Goal: Task Accomplishment & Management: Use online tool/utility

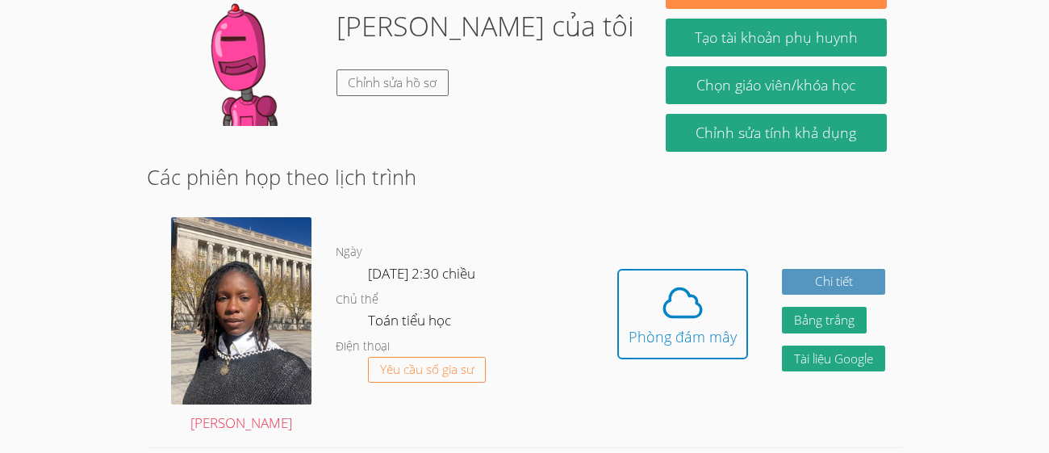
scroll to position [352, 0]
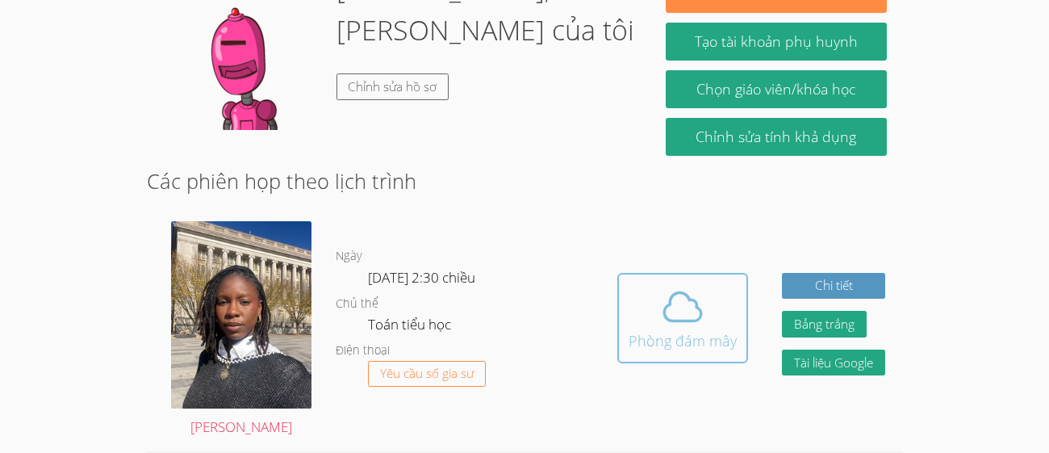
click at [623, 273] on button "Phòng đám mây" at bounding box center [682, 318] width 131 height 90
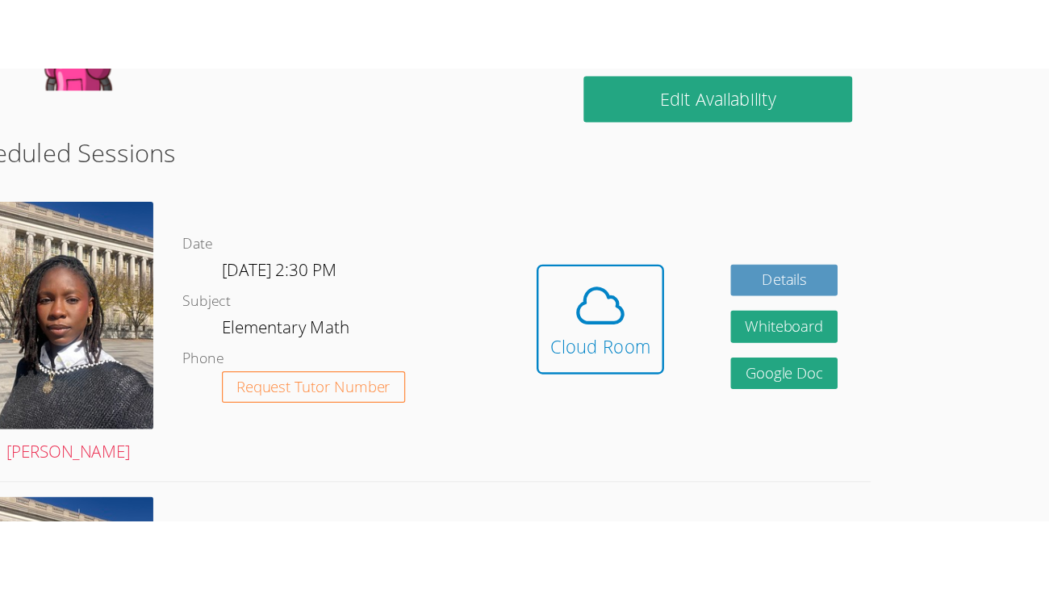
scroll to position [331, 0]
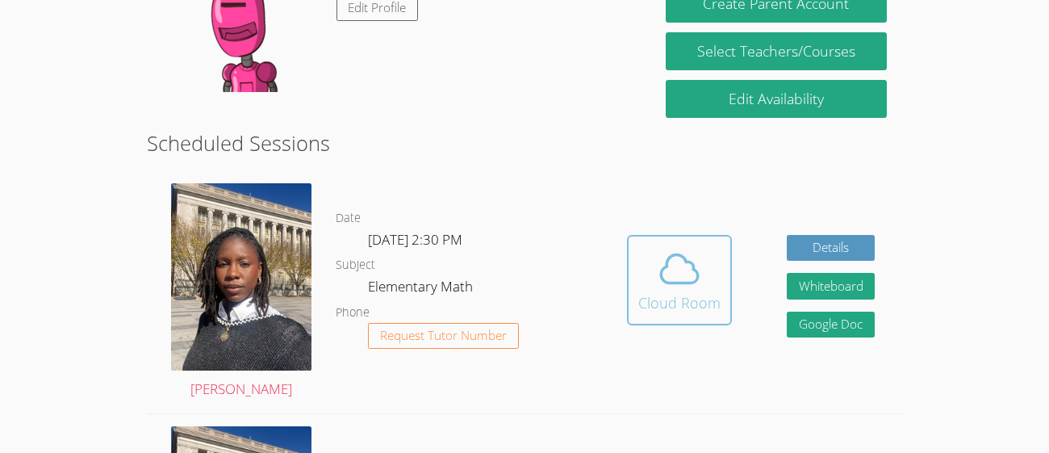
click at [653, 235] on button "Cloud Room" at bounding box center [679, 280] width 105 height 90
click at [710, 258] on span at bounding box center [679, 268] width 82 height 45
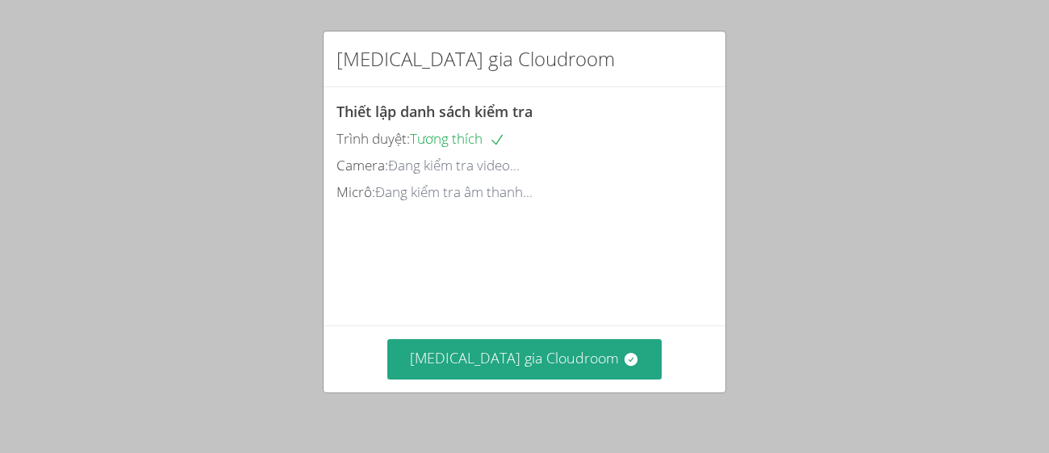
click at [898, 237] on div "[MEDICAL_DATA] gia Cloudroom Thiết lập danh sách kiểm tra Trình duyệt: Tương th…" at bounding box center [524, 226] width 1049 height 453
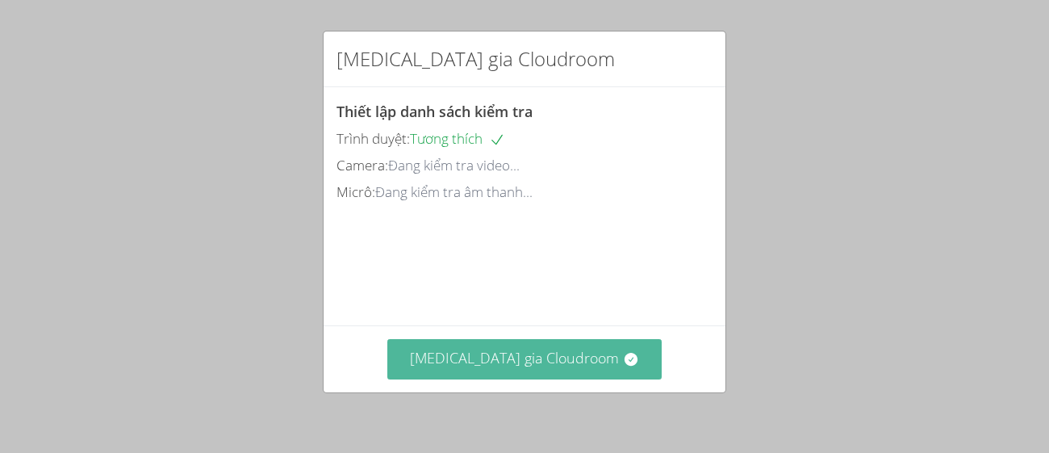
click at [543, 349] on font "[MEDICAL_DATA] gia Cloudroom" at bounding box center [514, 357] width 209 height 19
click at [527, 370] on button "[MEDICAL_DATA] gia Cloudroom" at bounding box center [524, 359] width 274 height 40
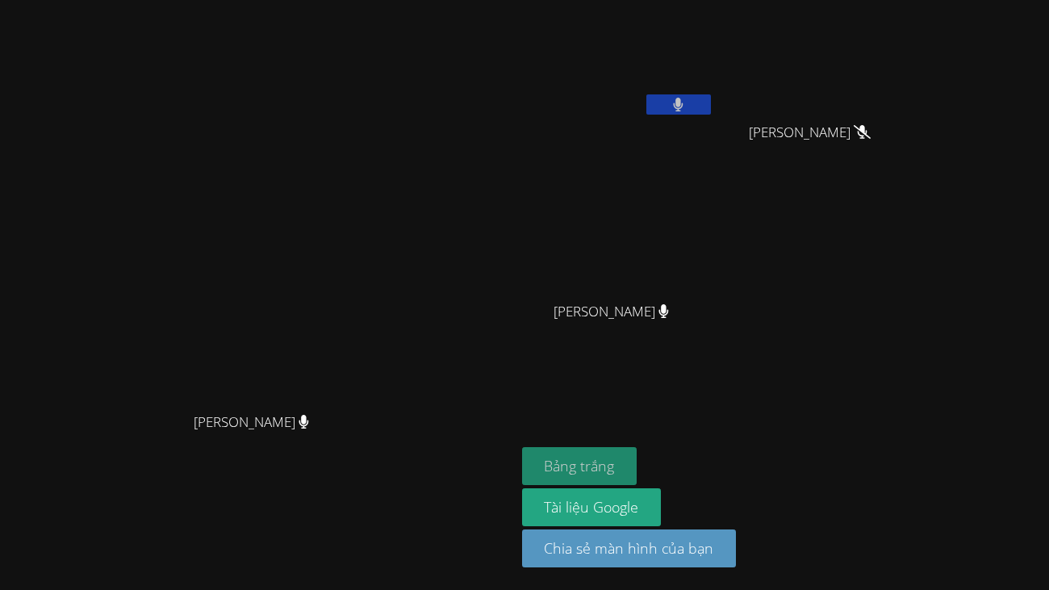
click at [638, 452] on button "Bảng trắng" at bounding box center [579, 466] width 115 height 38
click at [711, 111] on button at bounding box center [678, 104] width 65 height 20
click at [711, 112] on button at bounding box center [678, 104] width 65 height 20
click at [711, 99] on button at bounding box center [678, 104] width 65 height 20
click at [711, 111] on button at bounding box center [678, 104] width 65 height 20
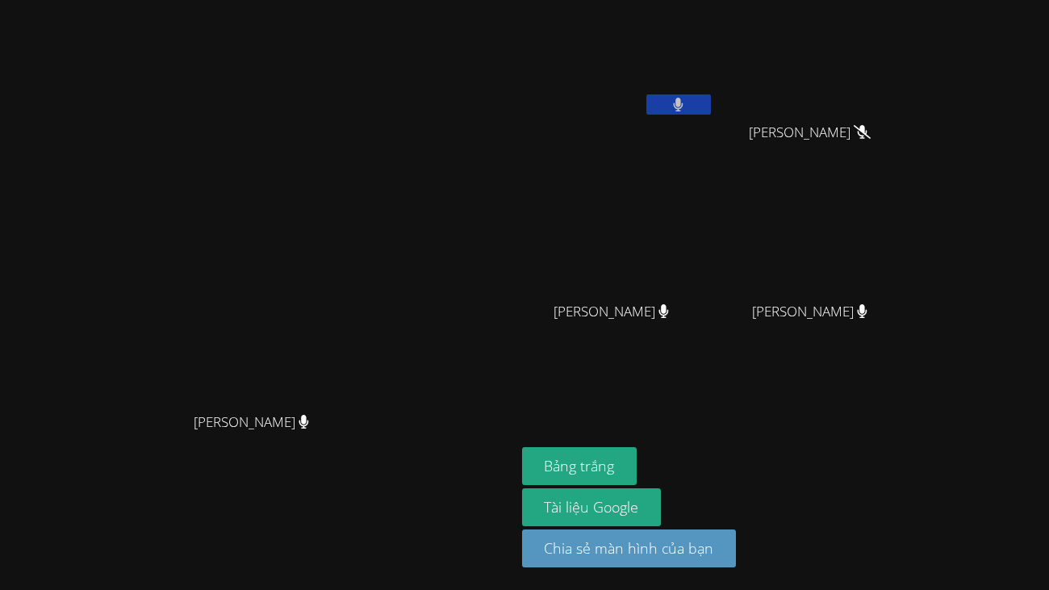
click at [711, 109] on button at bounding box center [678, 104] width 65 height 20
click at [711, 113] on button at bounding box center [678, 104] width 65 height 20
click at [849, 112] on video at bounding box center [817, 60] width 192 height 108
click at [711, 98] on button at bounding box center [678, 104] width 65 height 20
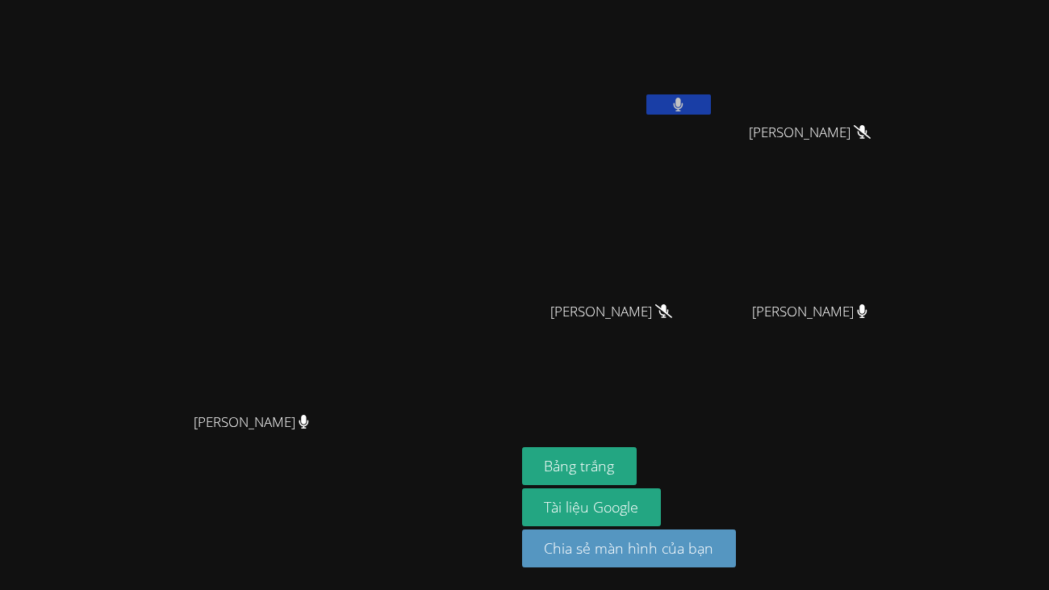
click at [711, 98] on button at bounding box center [678, 104] width 65 height 20
click at [711, 106] on button at bounding box center [678, 104] width 65 height 20
click at [687, 104] on icon at bounding box center [678, 105] width 17 height 14
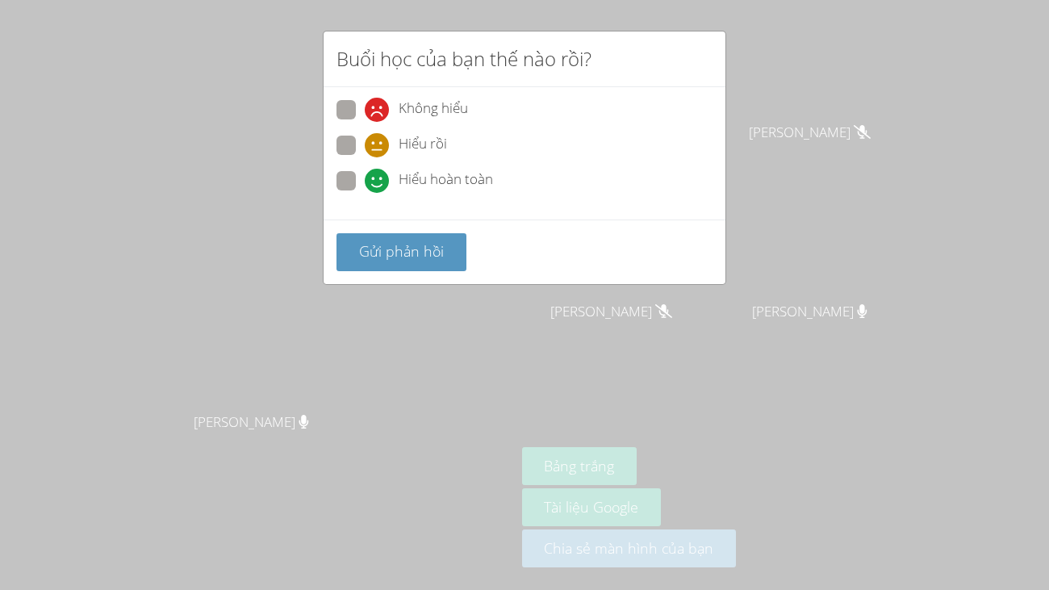
click at [395, 182] on div "Hiểu hoàn toàn" at bounding box center [429, 181] width 128 height 24
click at [379, 182] on input "Hiểu hoàn toàn" at bounding box center [372, 178] width 14 height 14
radio input "true"
click at [395, 236] on button "Gửi phản hồi" at bounding box center [402, 252] width 130 height 38
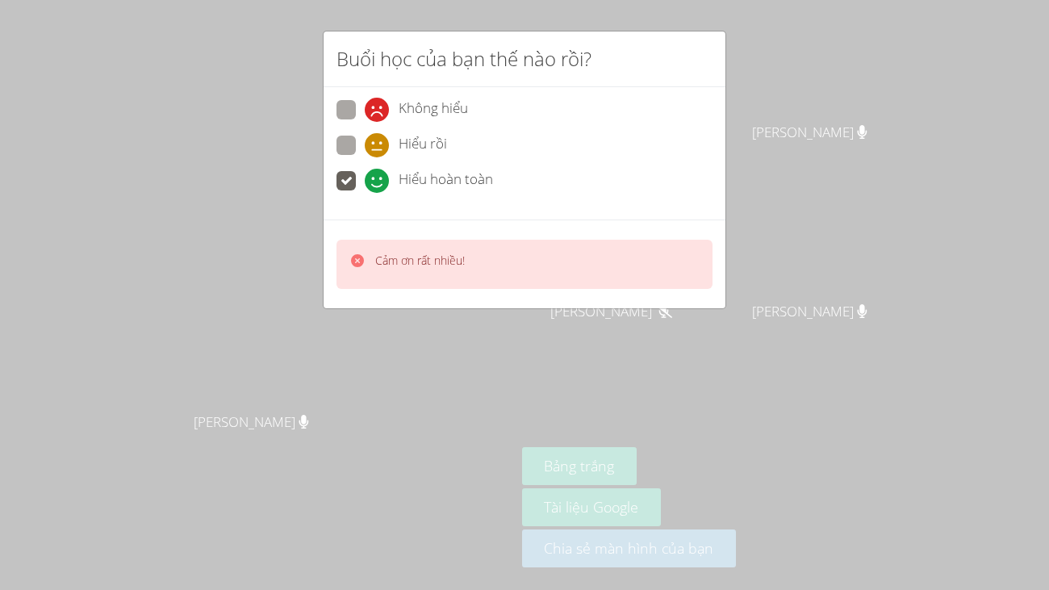
click at [484, 272] on div "Cảm ơn rất nhiều!" at bounding box center [525, 264] width 376 height 49
click at [609, 295] on div "Cảm ơn rất nhiều!" at bounding box center [525, 264] width 402 height 89
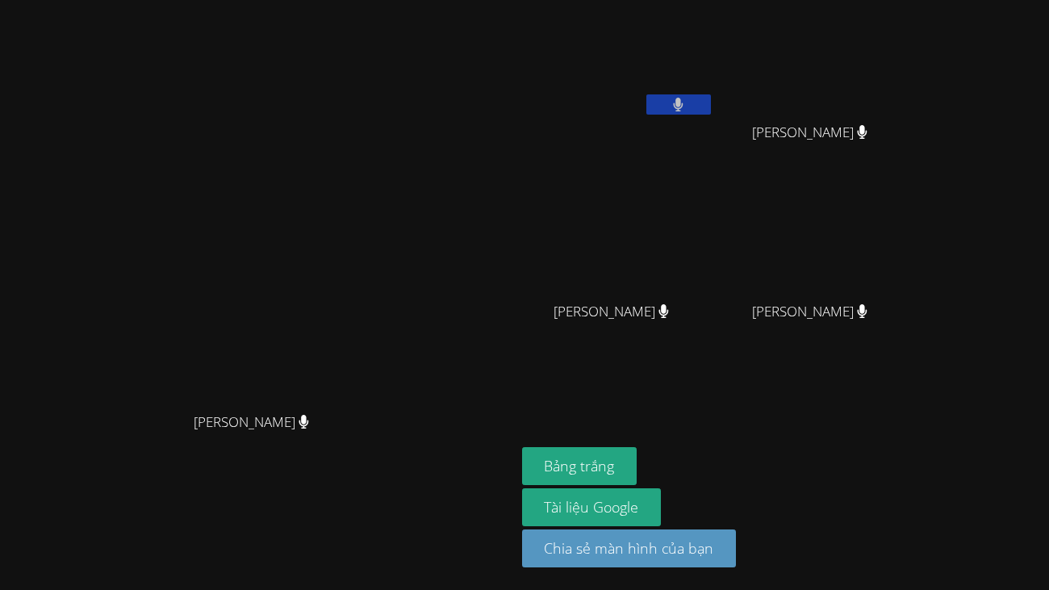
click at [379, 295] on video at bounding box center [257, 262] width 242 height 282
click at [711, 107] on button at bounding box center [678, 104] width 65 height 20
click at [839, 107] on video at bounding box center [817, 60] width 192 height 108
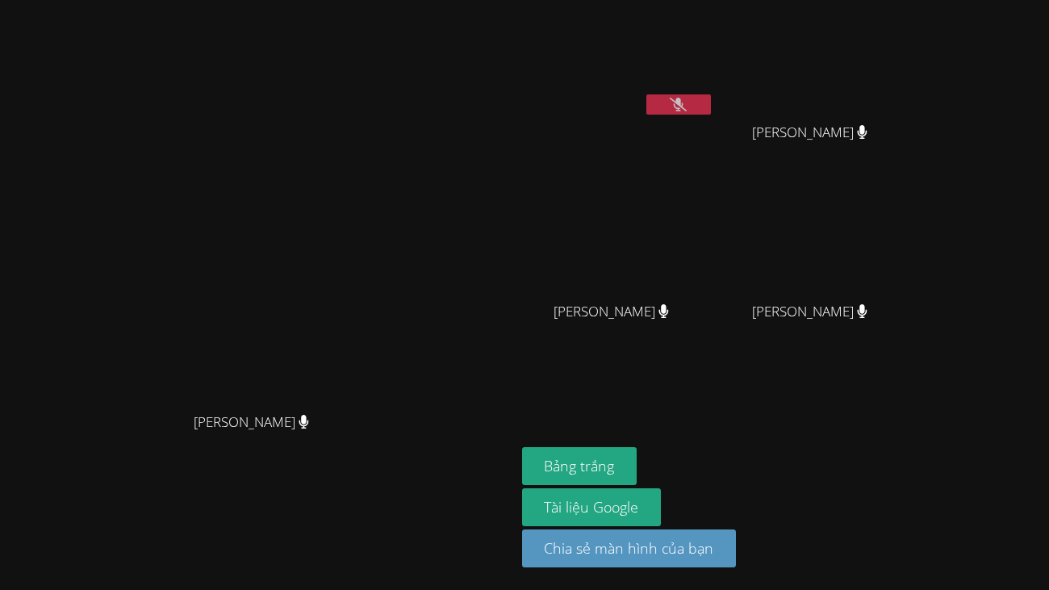
click at [711, 96] on button at bounding box center [678, 104] width 65 height 20
click at [711, 100] on button at bounding box center [678, 104] width 65 height 20
click at [711, 101] on button at bounding box center [678, 104] width 65 height 20
click at [1042, 452] on div "Darine Odigé Darine Odigé My Kim Ngan Nguyen Francisco Valencia Francisco Valen…" at bounding box center [524, 295] width 1049 height 590
